Goal: Task Accomplishment & Management: Manage account settings

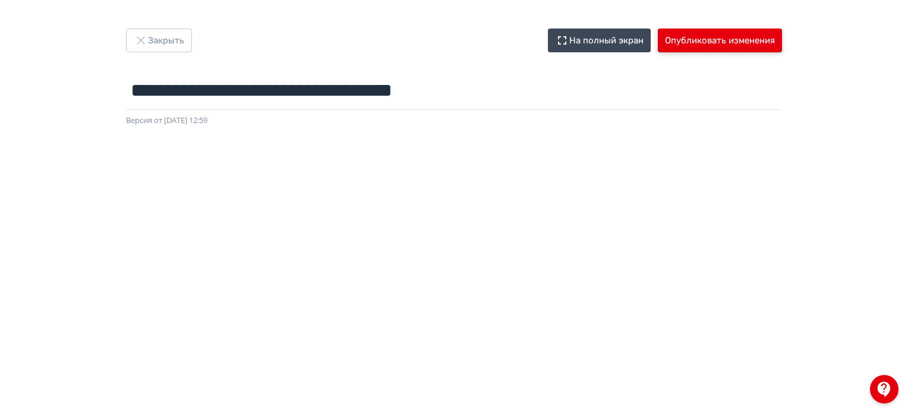
click at [692, 43] on button "Опубликовать изменения" at bounding box center [720, 41] width 124 height 24
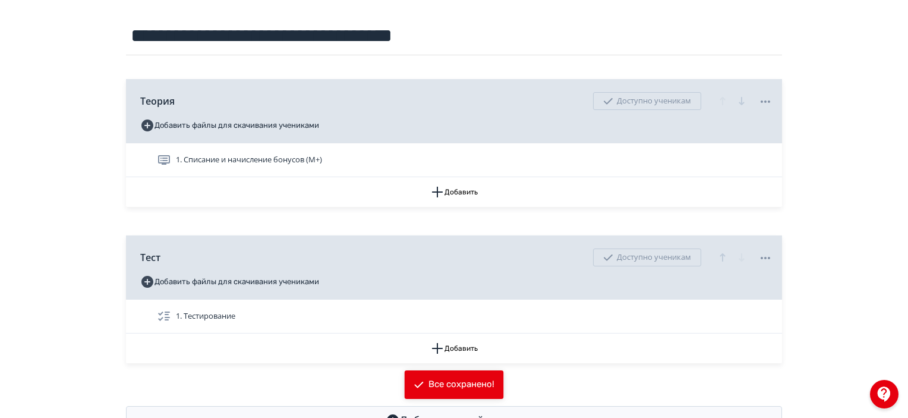
scroll to position [172, 0]
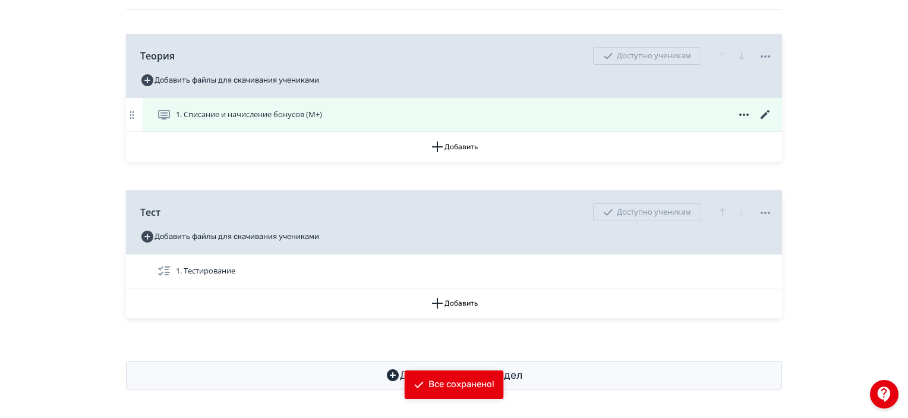
click at [762, 113] on icon at bounding box center [765, 115] width 14 height 14
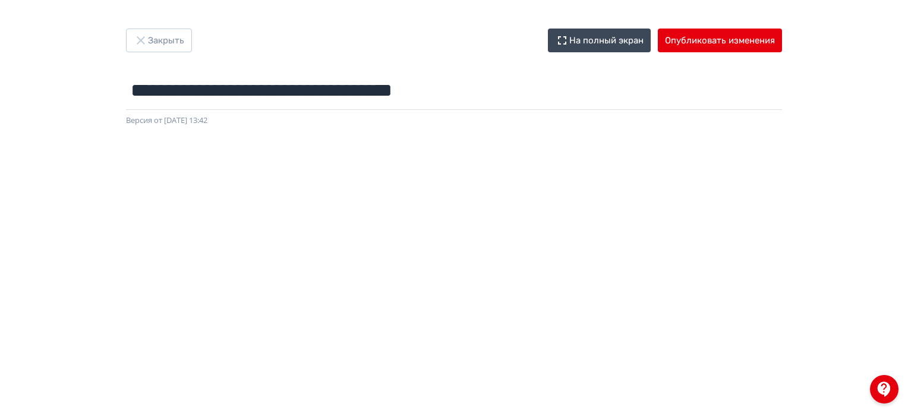
click at [97, 71] on div "**********" at bounding box center [453, 78] width 713 height 98
click at [712, 42] on button "Опубликовать изменения" at bounding box center [720, 41] width 124 height 24
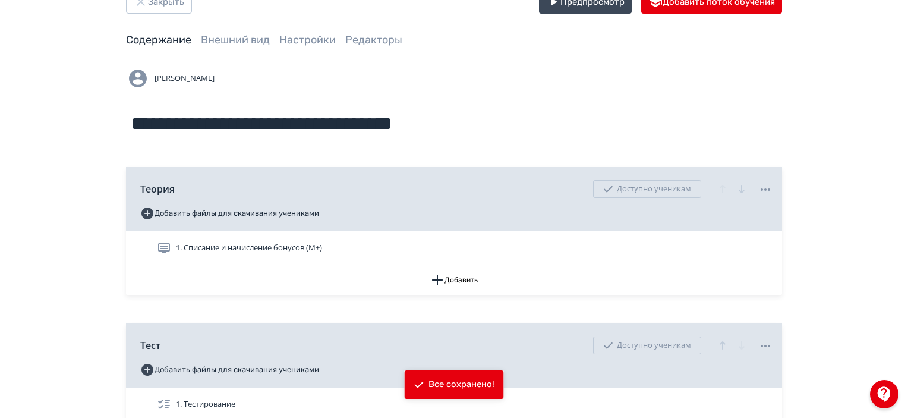
scroll to position [59, 0]
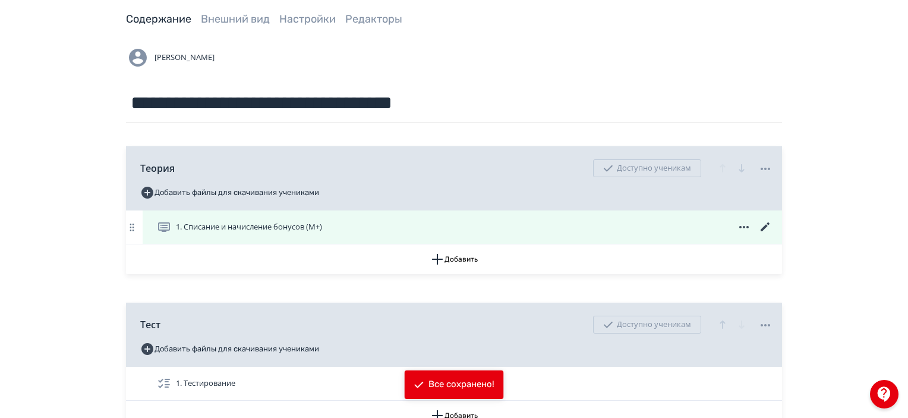
click at [763, 232] on icon at bounding box center [765, 227] width 14 height 14
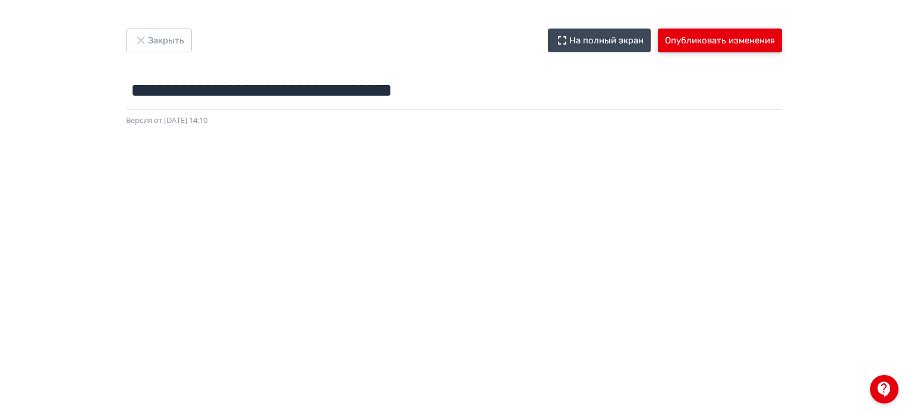
click at [730, 40] on button "Опубликовать изменения" at bounding box center [720, 41] width 124 height 24
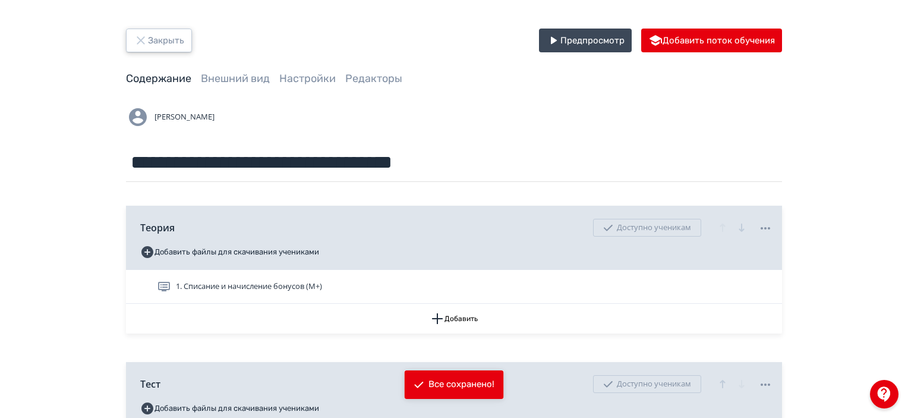
click at [165, 43] on button "Закрыть" at bounding box center [159, 41] width 66 height 24
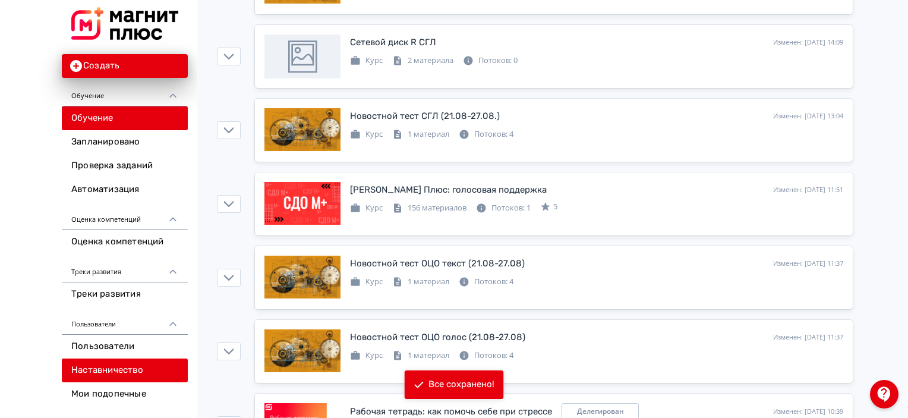
scroll to position [59, 0]
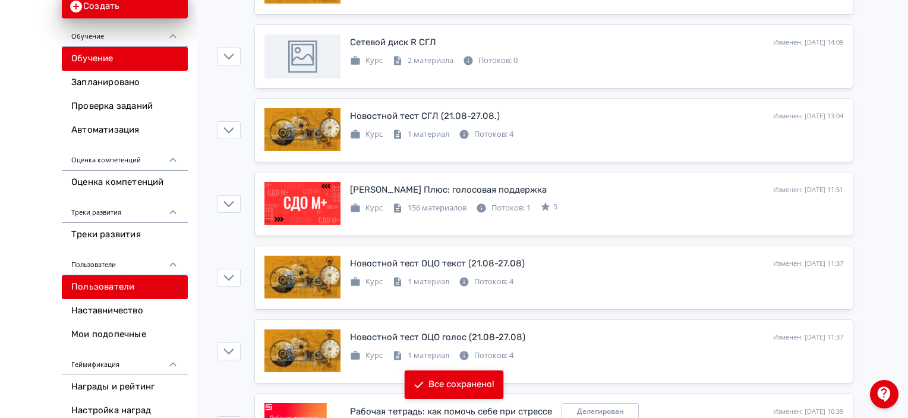
click at [113, 286] on link "Пользователи" at bounding box center [125, 287] width 126 height 24
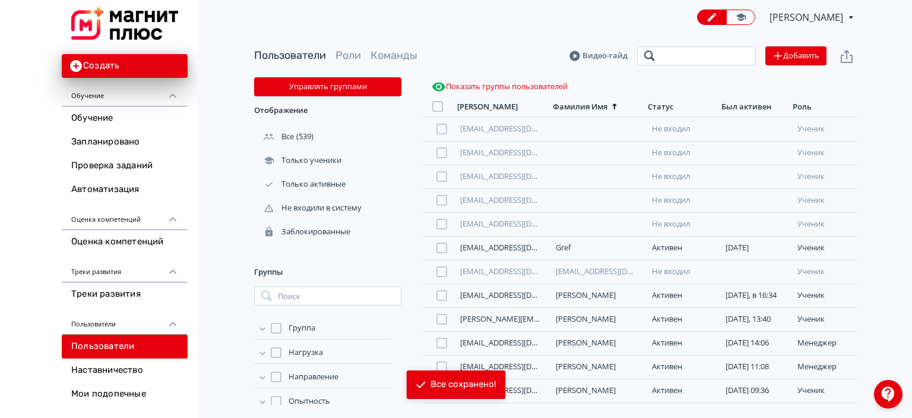
click at [677, 56] on input "search" at bounding box center [696, 55] width 119 height 19
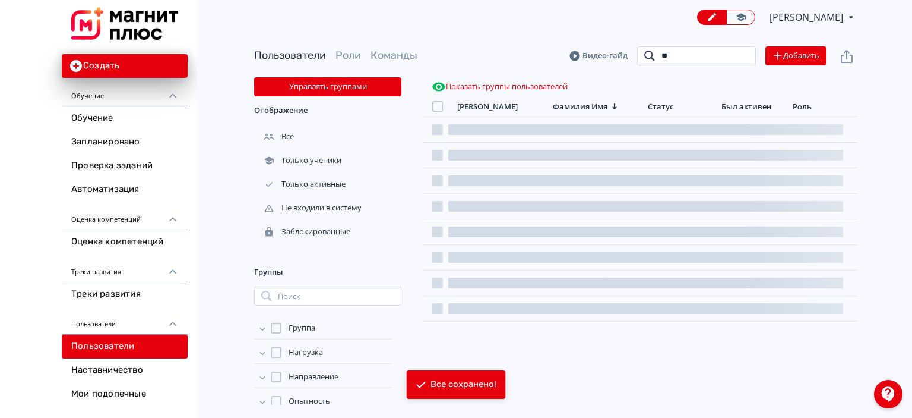
type input "*"
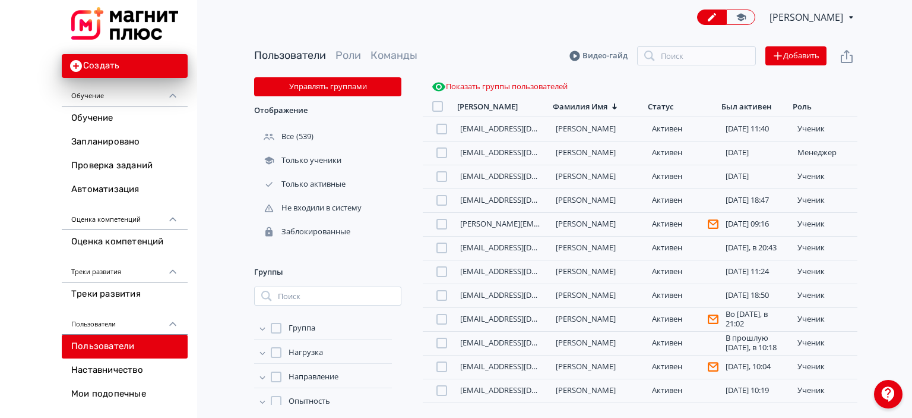
drag, startPoint x: 709, startPoint y: 67, endPoint x: 709, endPoint y: 59, distance: 7.7
click at [709, 66] on div "Пользователи Роли Команды Видео-гайд Поиск Добавить" at bounding box center [556, 55] width 604 height 43
click at [709, 58] on input "search" at bounding box center [696, 55] width 119 height 19
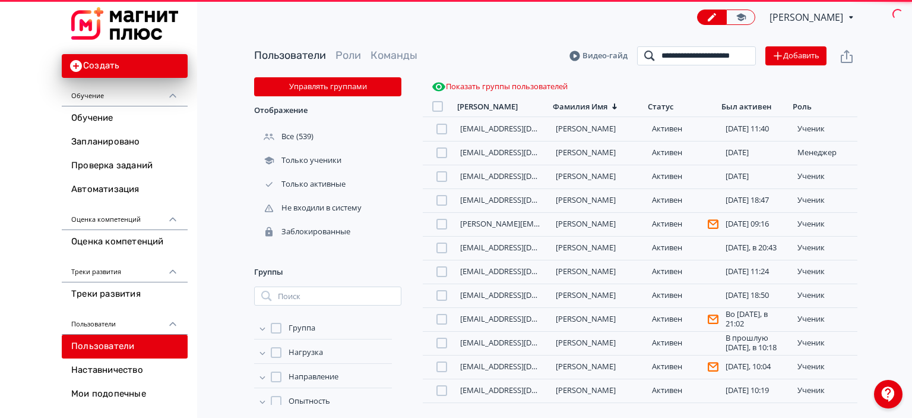
scroll to position [0, 15]
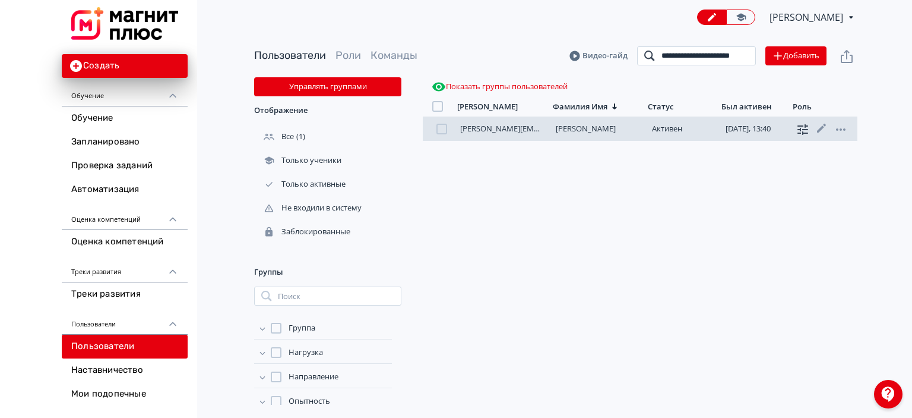
type input "**********"
click at [798, 129] on icon at bounding box center [803, 129] width 11 height 11
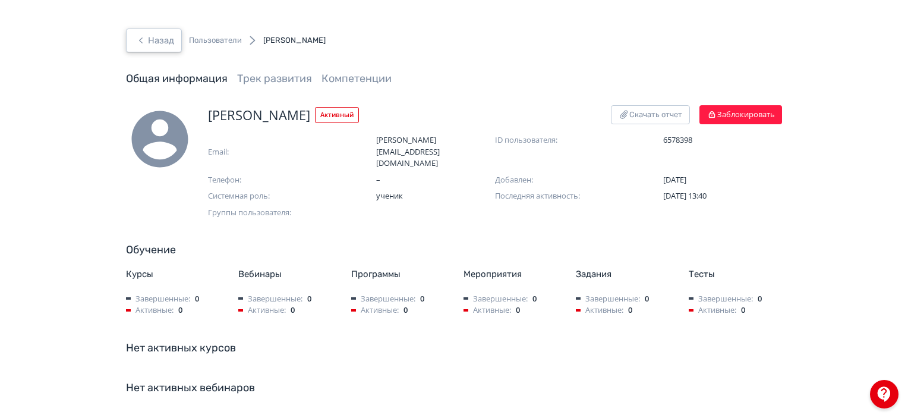
click at [150, 47] on button "Назад" at bounding box center [154, 41] width 56 height 24
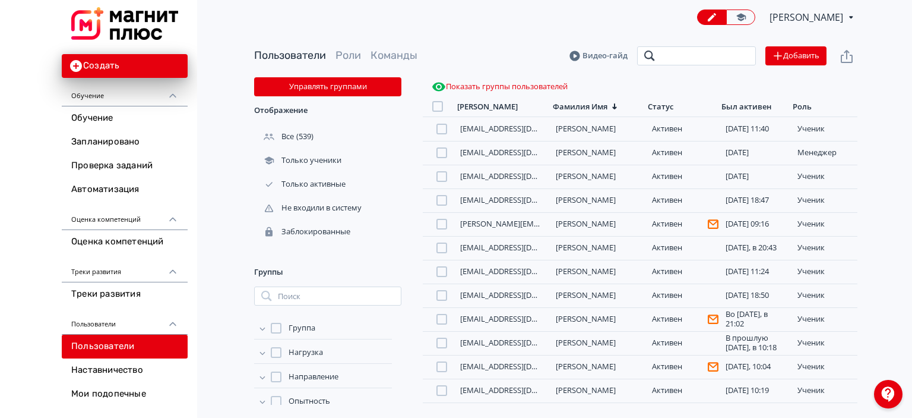
click at [726, 50] on input "search" at bounding box center [696, 55] width 119 height 19
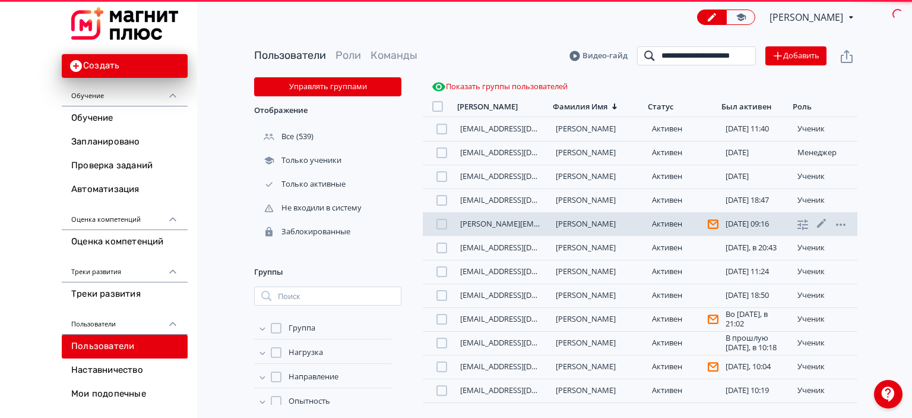
scroll to position [0, 15]
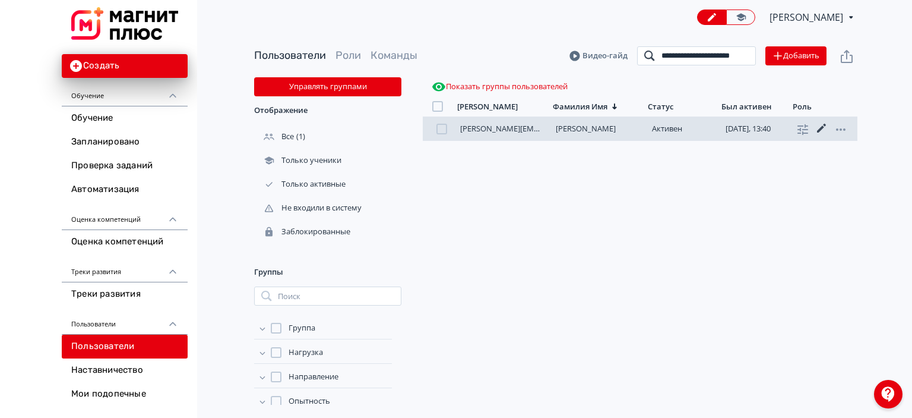
type input "**********"
click at [825, 128] on icon at bounding box center [822, 128] width 14 height 14
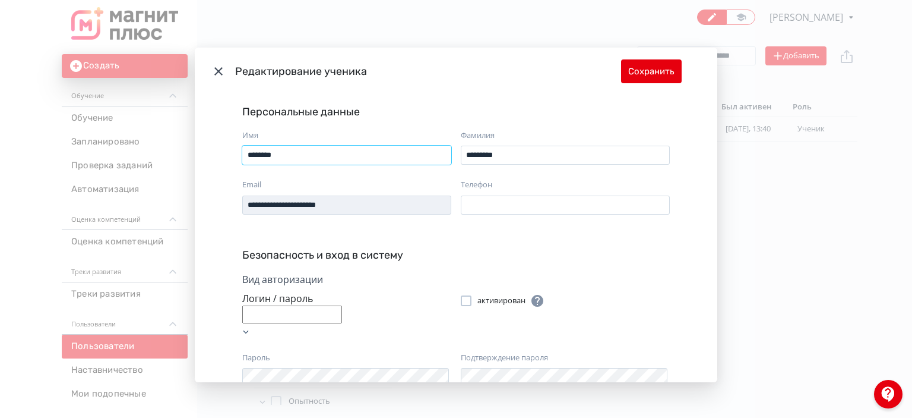
drag, startPoint x: 289, startPoint y: 157, endPoint x: 271, endPoint y: 157, distance: 17.8
click at [271, 157] on input "********" at bounding box center [346, 155] width 209 height 19
type input "********"
click at [656, 81] on button "Сохранить" at bounding box center [651, 71] width 61 height 24
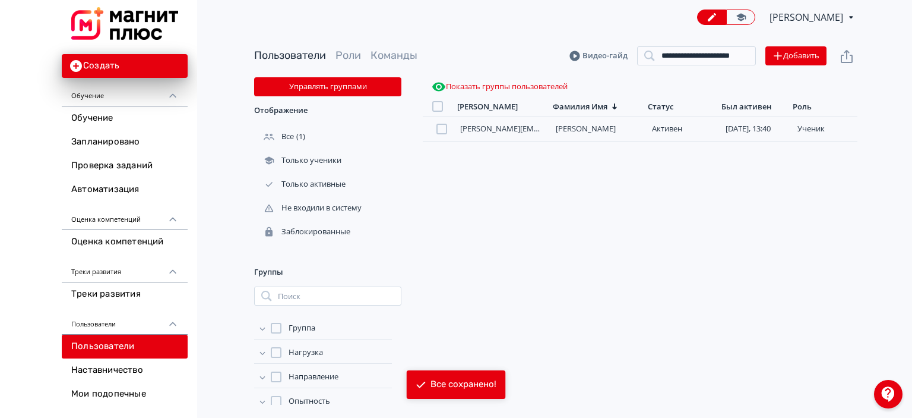
click at [172, 36] on img at bounding box center [124, 23] width 107 height 33
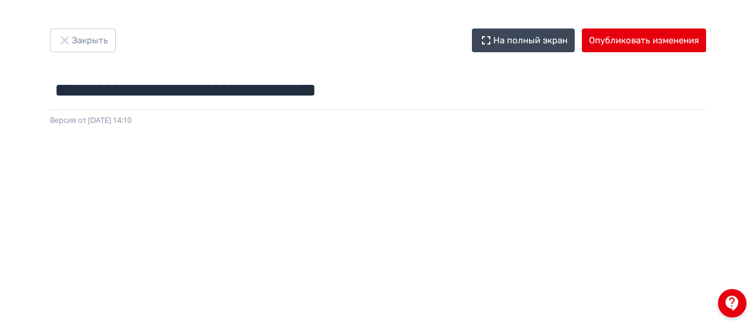
scroll to position [0, 2]
drag, startPoint x: 755, startPoint y: 150, endPoint x: 760, endPoint y: 135, distance: 15.6
click at [755, 135] on html "**********" at bounding box center [378, 163] width 756 height 327
drag, startPoint x: 733, startPoint y: 224, endPoint x: 730, endPoint y: 214, distance: 10.2
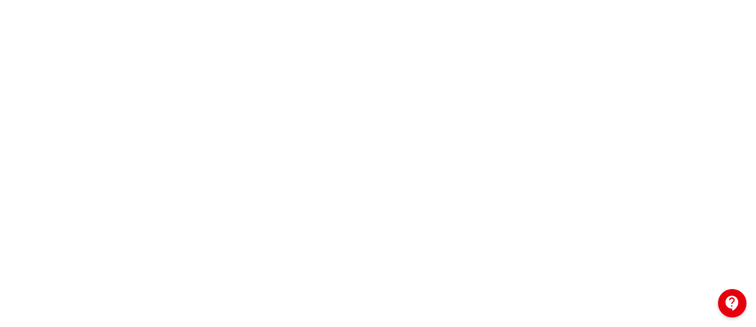
scroll to position [356, 2]
